Goal: Information Seeking & Learning: Understand process/instructions

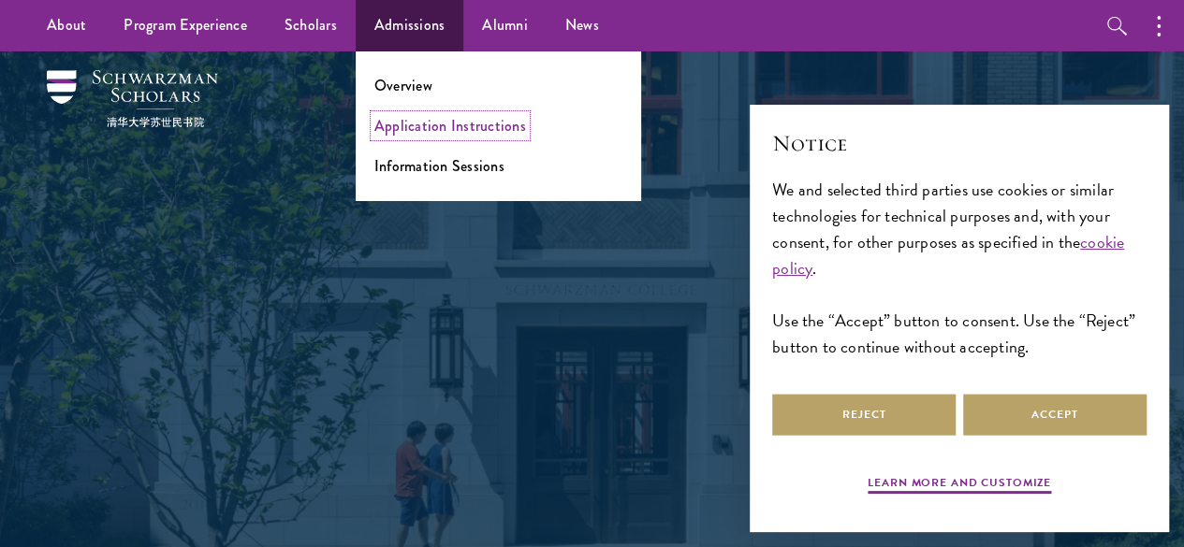
click at [422, 124] on link "Application Instructions" at bounding box center [450, 126] width 152 height 22
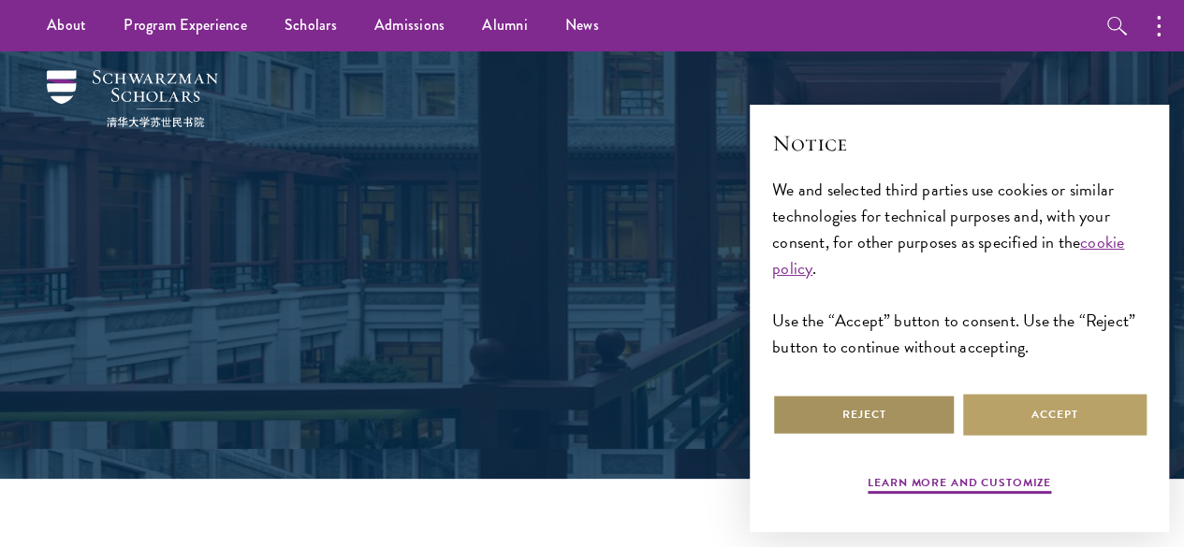
click at [929, 413] on button "Reject" at bounding box center [863, 415] width 183 height 42
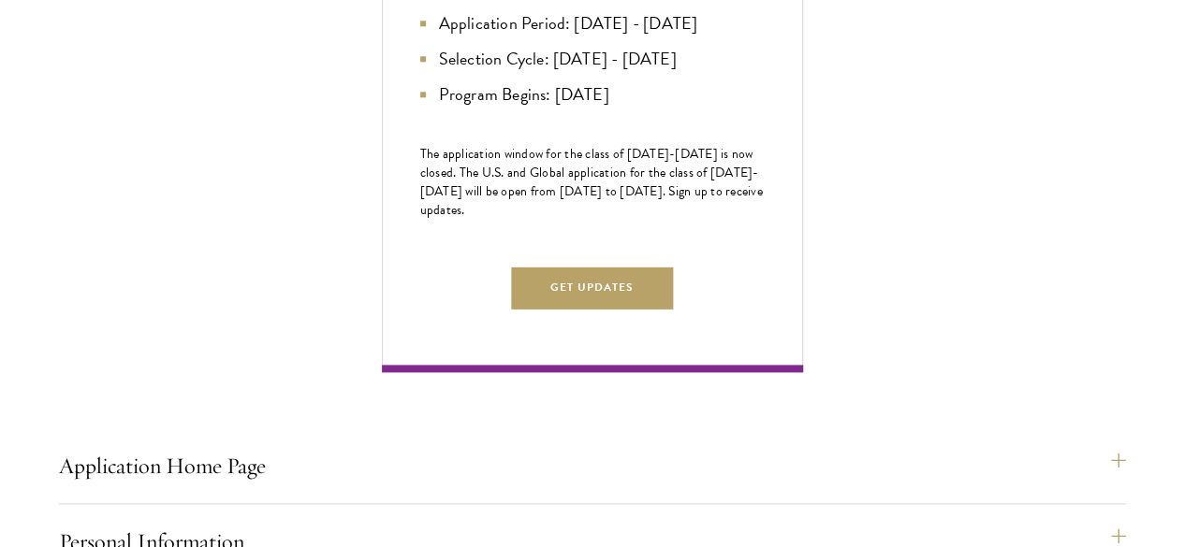
scroll to position [1035, 0]
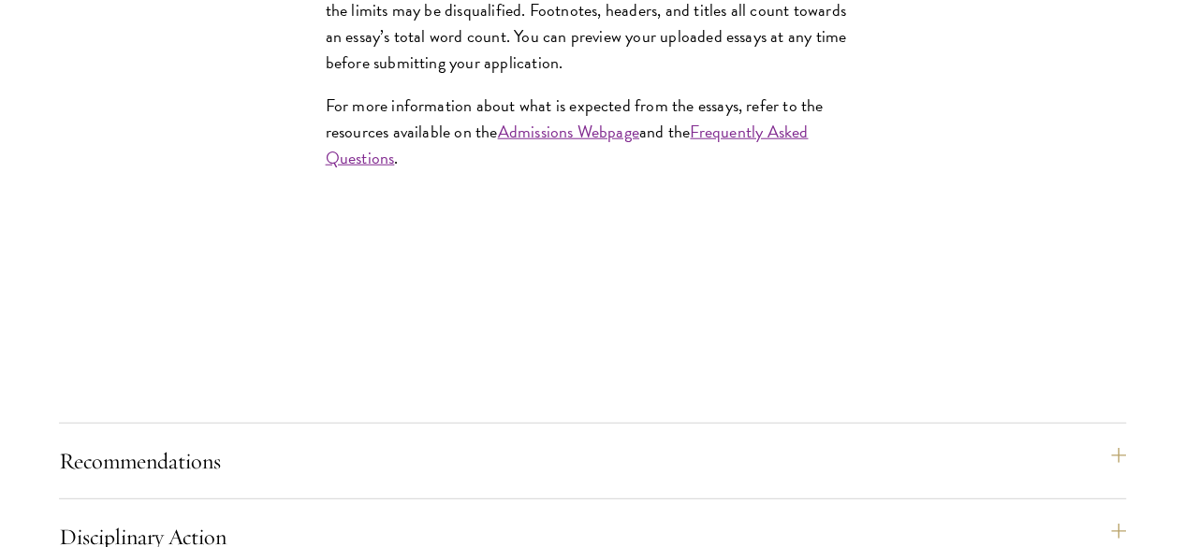
scroll to position [2383, 0]
